Goal: Task Accomplishment & Management: Manage account settings

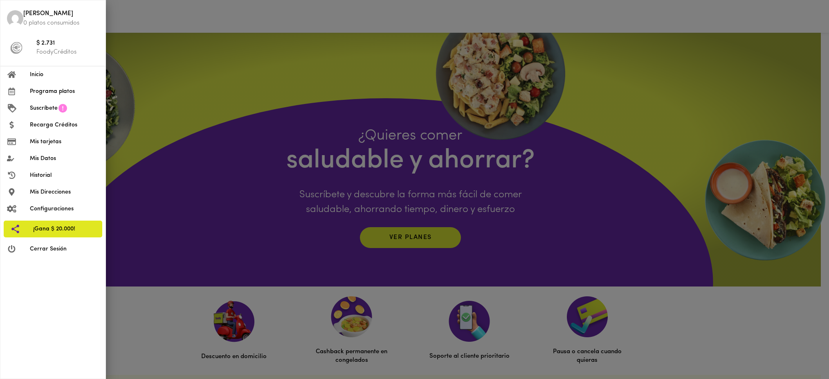
scroll to position [312, 0]
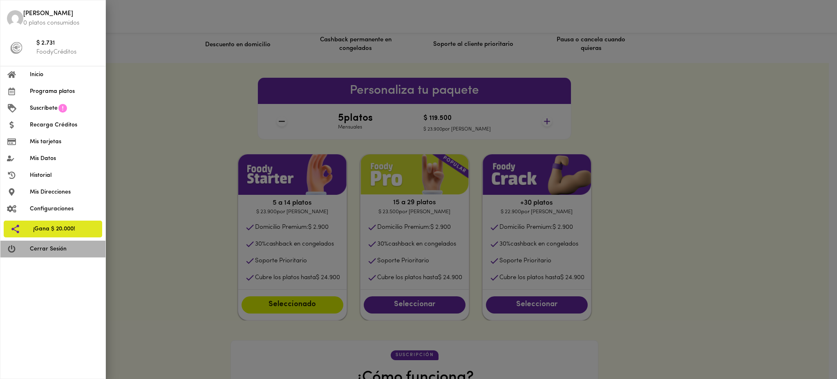
click at [48, 249] on span "Cerrar Sesión" at bounding box center [64, 248] width 69 height 9
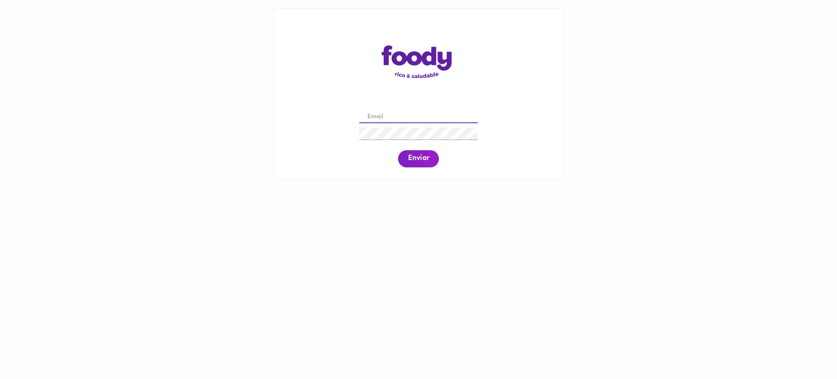
click at [389, 118] on input "email" at bounding box center [418, 117] width 119 height 13
paste input "dsanchezf10@hotmail.com"
type input "dsanchezf10@hotmail.com"
click at [420, 160] on span "Enviar" at bounding box center [418, 158] width 21 height 9
